Goal: Transaction & Acquisition: Purchase product/service

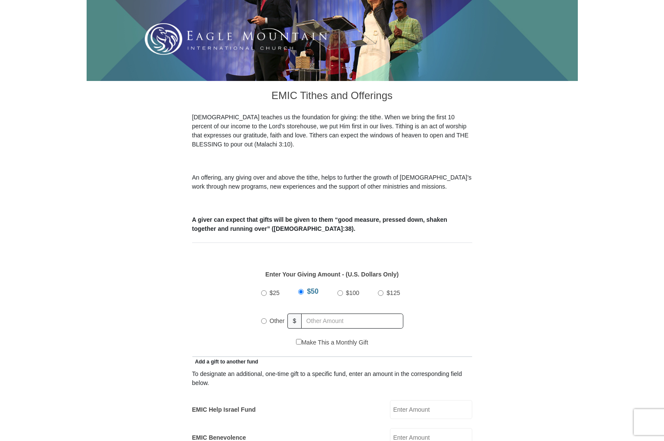
scroll to position [213, 0]
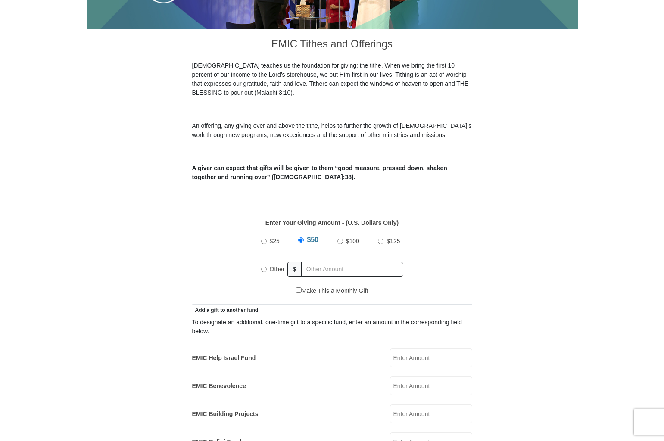
click at [265, 267] on input "Other" at bounding box center [264, 270] width 6 height 6
radio input "true"
click at [409, 351] on input "EMIC Help Israel Fund" at bounding box center [431, 358] width 82 height 19
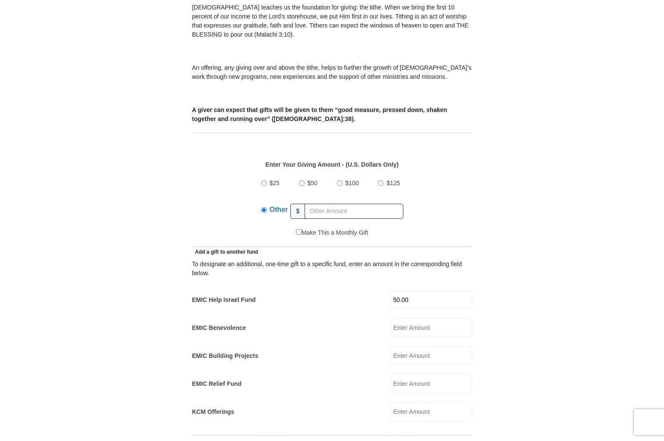
scroll to position [269, 0]
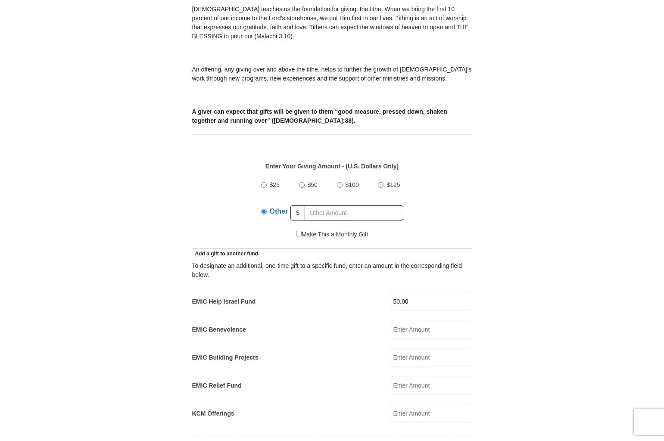
type input "50.00"
click at [409, 409] on input "KCM Offerings" at bounding box center [431, 413] width 82 height 19
type input "100.00"
click at [509, 350] on form "[GEOGRAPHIC_DATA][DEMOGRAPHIC_DATA] Online Giving Because of gifts like yours, …" at bounding box center [332, 409] width 491 height 1289
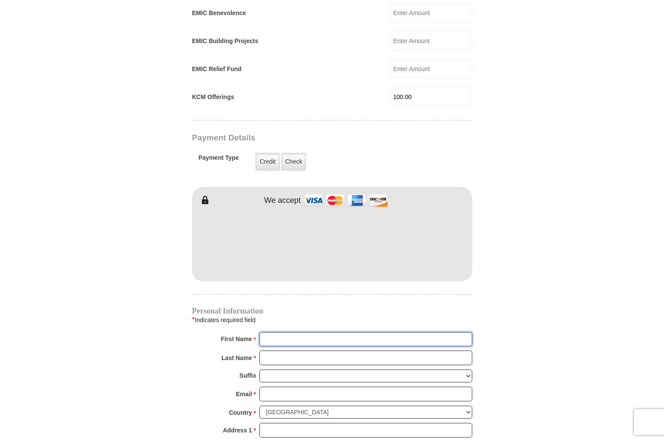
scroll to position [587, 0]
type input "[PERSON_NAME]"
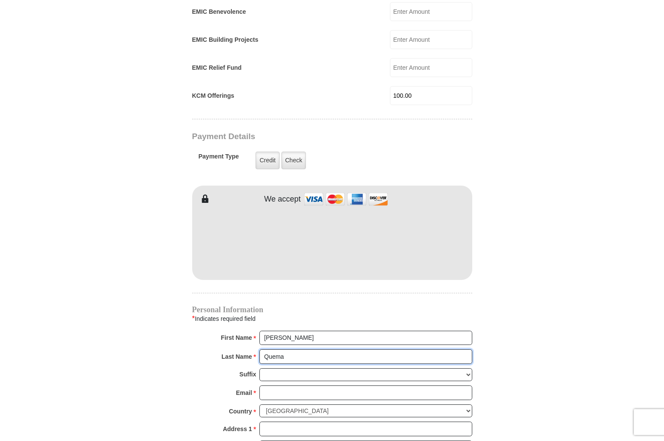
type input "Quema"
click at [547, 292] on form "[GEOGRAPHIC_DATA][DEMOGRAPHIC_DATA] Online Giving Because of gifts like yours, …" at bounding box center [332, 91] width 491 height 1289
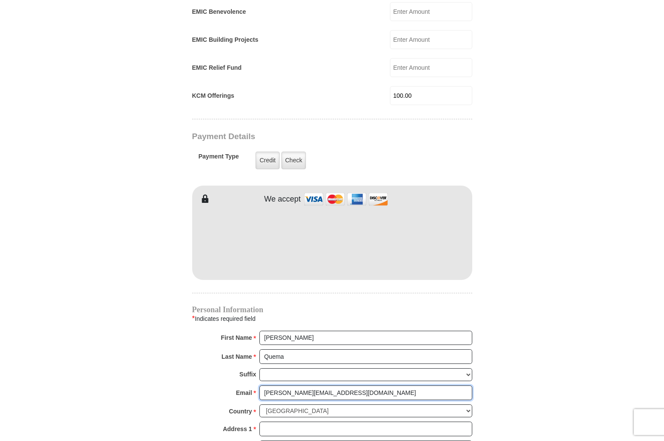
type input "[PERSON_NAME][EMAIL_ADDRESS][DOMAIN_NAME]"
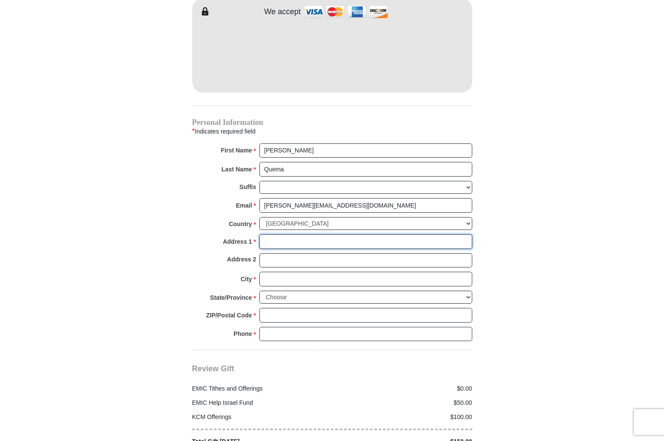
scroll to position [776, 0]
type input "[STREET_ADDRESS]"
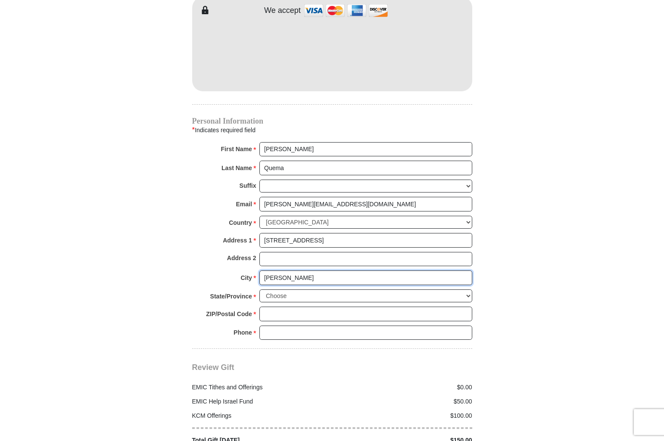
type input "[PERSON_NAME]"
select select "NV"
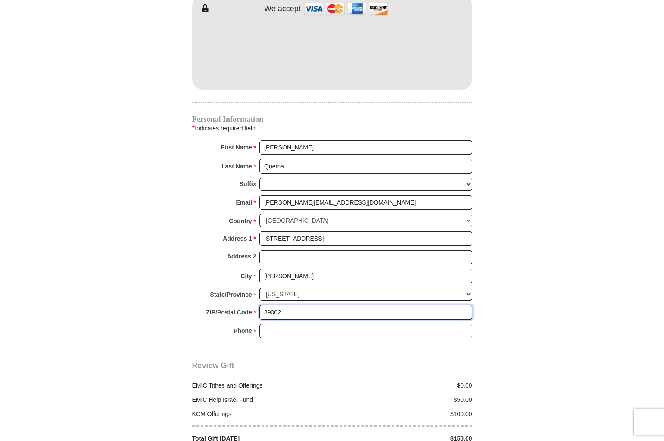
scroll to position [778, 0]
type input "89002"
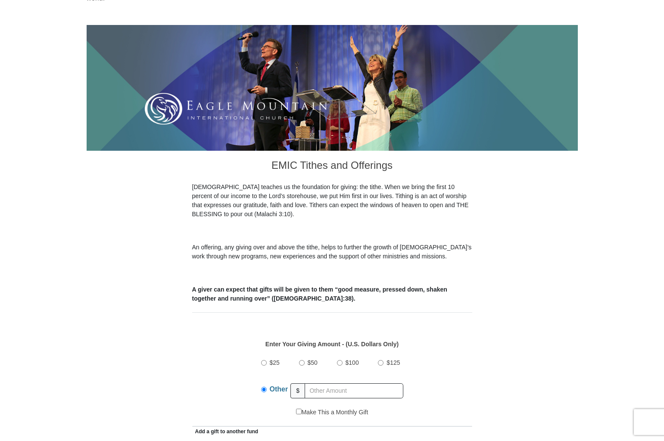
scroll to position [91, 0]
type input "5103038883"
click at [340, 360] on input "$100" at bounding box center [340, 363] width 6 height 6
radio input "true"
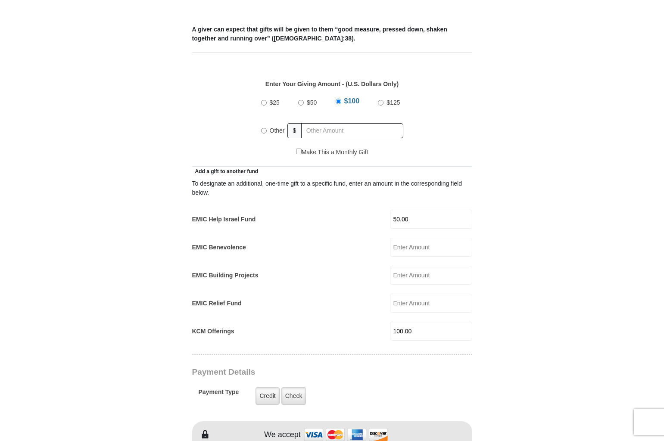
scroll to position [353, 0]
drag, startPoint x: 425, startPoint y: 325, endPoint x: 397, endPoint y: 323, distance: 28.9
click at [397, 323] on div "KCM Offerings 100.00 KCM Offerings Amount must be a valid number Make This a Mo…" at bounding box center [332, 330] width 280 height 19
click at [499, 363] on form "[GEOGRAPHIC_DATA][DEMOGRAPHIC_DATA] Online Giving Because of gifts like yours, …" at bounding box center [332, 319] width 491 height 1275
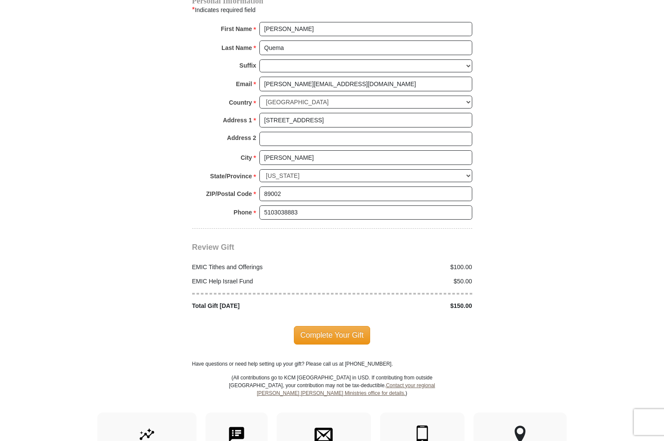
scroll to position [889, 0]
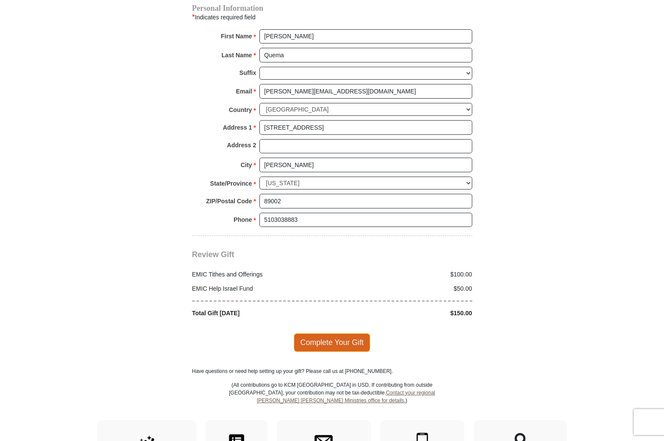
click at [328, 334] on span "Complete Your Gift" at bounding box center [332, 343] width 76 height 18
